Goal: Transaction & Acquisition: Purchase product/service

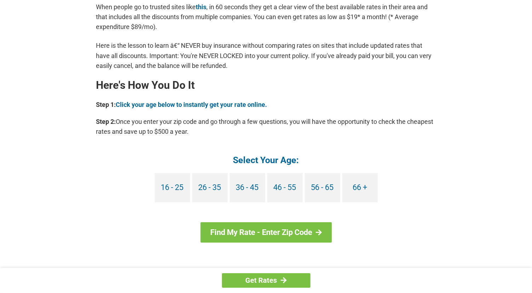
scroll to position [579, 0]
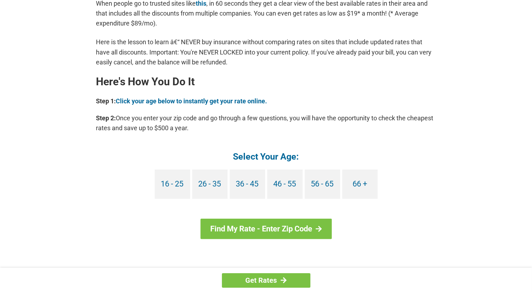
click at [460, 167] on div "You're Probably Overpaying for Car Insurance - Here's How to Stop. [DATE] | Wri…" at bounding box center [266, 4] width 424 height 1115
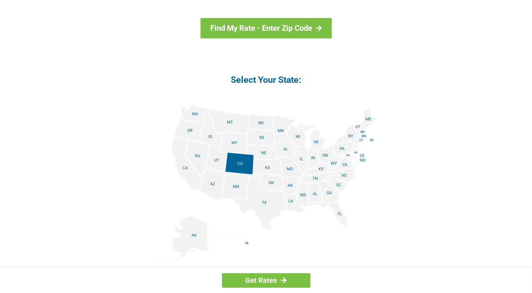
scroll to position [783, 0]
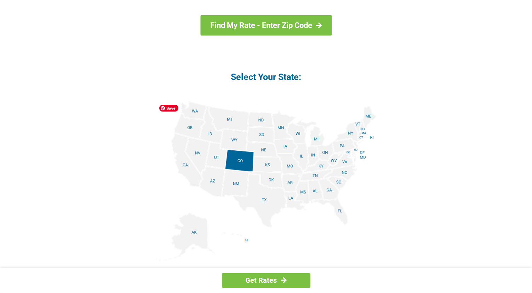
click at [336, 210] on img at bounding box center [266, 181] width 221 height 160
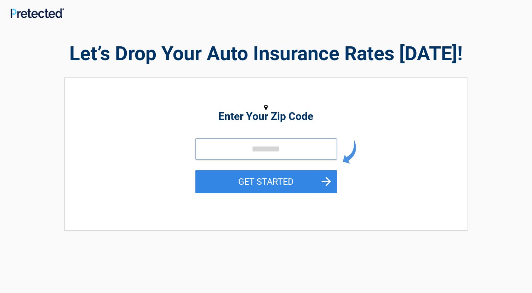
click at [243, 148] on input "tel" at bounding box center [265, 148] width 141 height 21
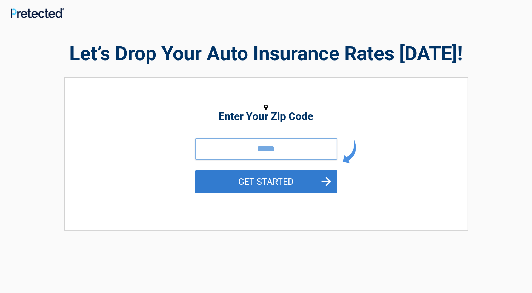
type input "*****"
click at [289, 179] on button "GET STARTED" at bounding box center [265, 181] width 141 height 23
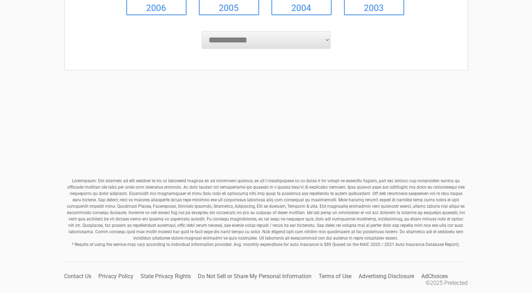
scroll to position [239, 0]
